Goal: Communication & Community: Participate in discussion

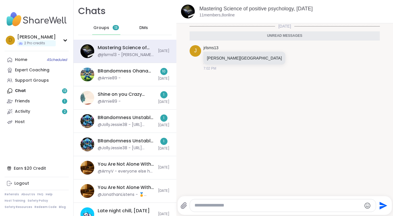
click at [105, 29] on span "Groups" at bounding box center [101, 28] width 16 height 6
click at [105, 28] on span "Groups" at bounding box center [101, 28] width 16 height 6
click at [140, 26] on span "DMs" at bounding box center [143, 28] width 9 height 6
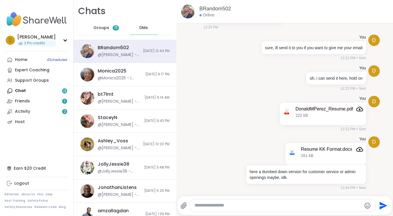
scroll to position [794, 0]
click at [103, 29] on span "Groups" at bounding box center [101, 28] width 16 height 6
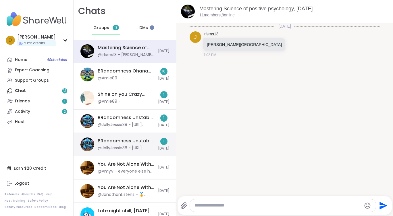
click at [133, 136] on div "BRandomness Unstable Connection Open Forum, Oct 11 @JollyJessie38 - https://sha…" at bounding box center [125, 144] width 103 height 23
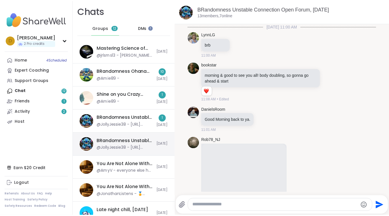
scroll to position [3656, 0]
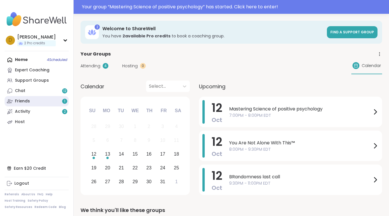
click at [46, 102] on link "Friends 1" at bounding box center [37, 101] width 64 height 10
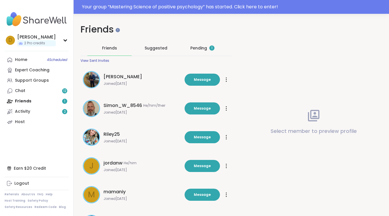
click at [201, 46] on div "Pending 1" at bounding box center [202, 48] width 24 height 6
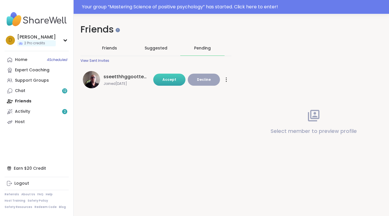
click at [182, 79] on button "Accept" at bounding box center [169, 80] width 32 height 12
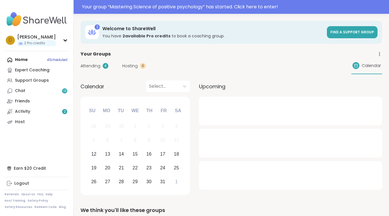
drag, startPoint x: 0, startPoint y: 0, endPoint x: 36, endPoint y: 59, distance: 69.1
click at [36, 59] on div "Home 4 Scheduled Expert Coaching Support Groups Chat 13 Friends Activity 2 Host" at bounding box center [37, 91] width 64 height 72
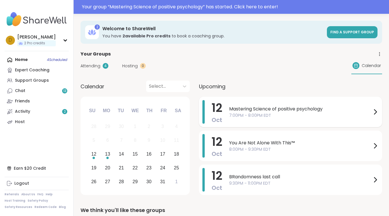
click at [279, 105] on span "Mastering Science of positive psychology" at bounding box center [300, 108] width 143 height 7
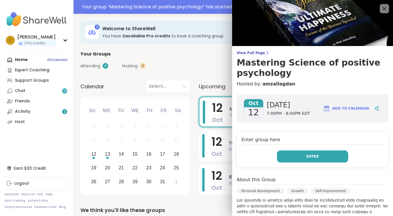
click at [299, 152] on button "Enter" at bounding box center [312, 156] width 71 height 12
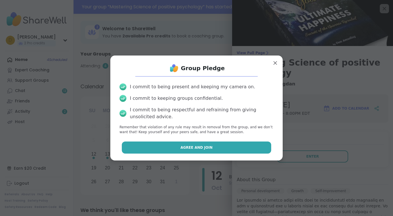
click at [228, 147] on button "Agree and Join" at bounding box center [197, 147] width 150 height 12
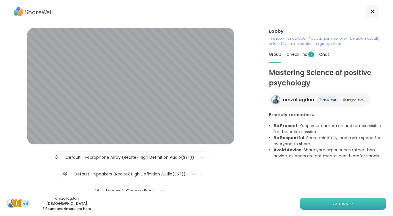
click at [352, 206] on button "Join now" at bounding box center [343, 203] width 86 height 12
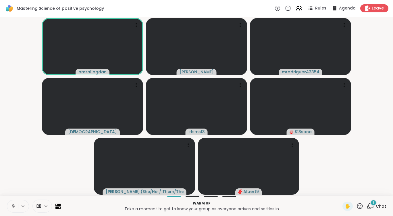
click at [11, 205] on icon at bounding box center [13, 205] width 5 height 5
click at [368, 205] on icon at bounding box center [370, 205] width 7 height 7
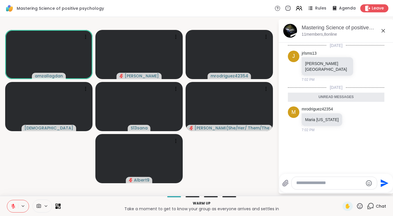
click at [45, 207] on icon at bounding box center [46, 205] width 5 height 5
click at [55, 185] on icon at bounding box center [54, 185] width 5 height 5
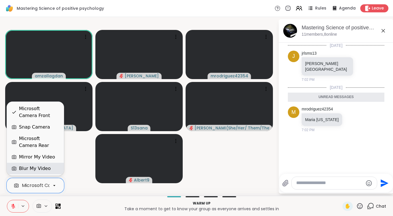
click at [50, 166] on div "Blur My Video" at bounding box center [35, 168] width 48 height 7
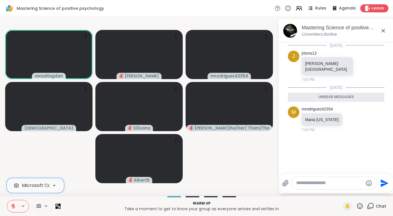
click at [13, 204] on icon at bounding box center [13, 204] width 2 height 2
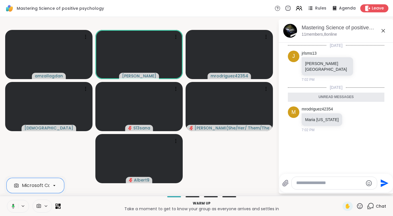
click at [14, 205] on icon at bounding box center [12, 205] width 5 height 5
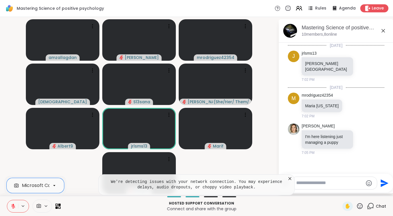
click at [288, 178] on icon at bounding box center [290, 179] width 6 height 6
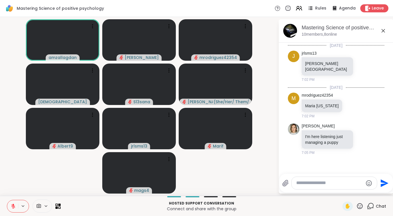
click at [13, 203] on button at bounding box center [12, 206] width 11 height 12
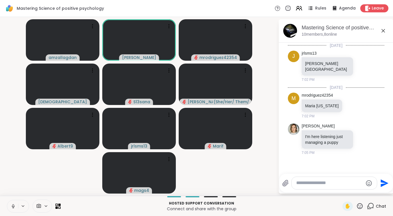
click at [266, 140] on video-player-container "amzallagdan [PERSON_NAME] mrodriguez42354 haresh78 S13sana [PERSON_NAME] ( She/…" at bounding box center [138, 106] width 271 height 174
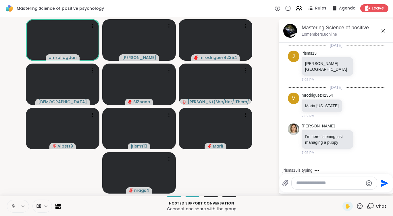
click at [384, 31] on icon at bounding box center [383, 30] width 3 height 3
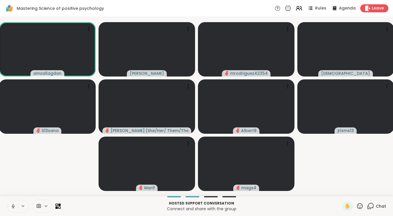
click at [10, 205] on button at bounding box center [12, 206] width 11 height 12
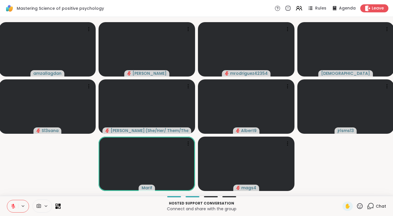
click at [367, 207] on icon at bounding box center [370, 205] width 7 height 7
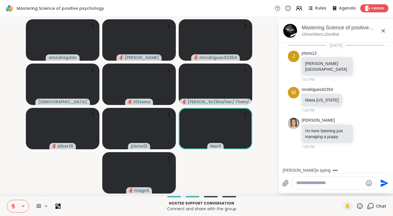
scroll to position [24, 0]
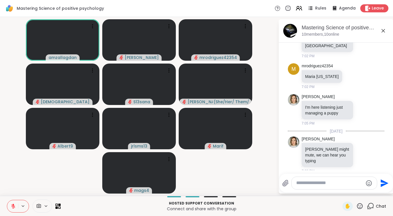
click at [14, 206] on icon at bounding box center [13, 205] width 5 height 5
click at [11, 205] on icon at bounding box center [13, 205] width 5 height 5
